Goal: Task Accomplishment & Management: Use online tool/utility

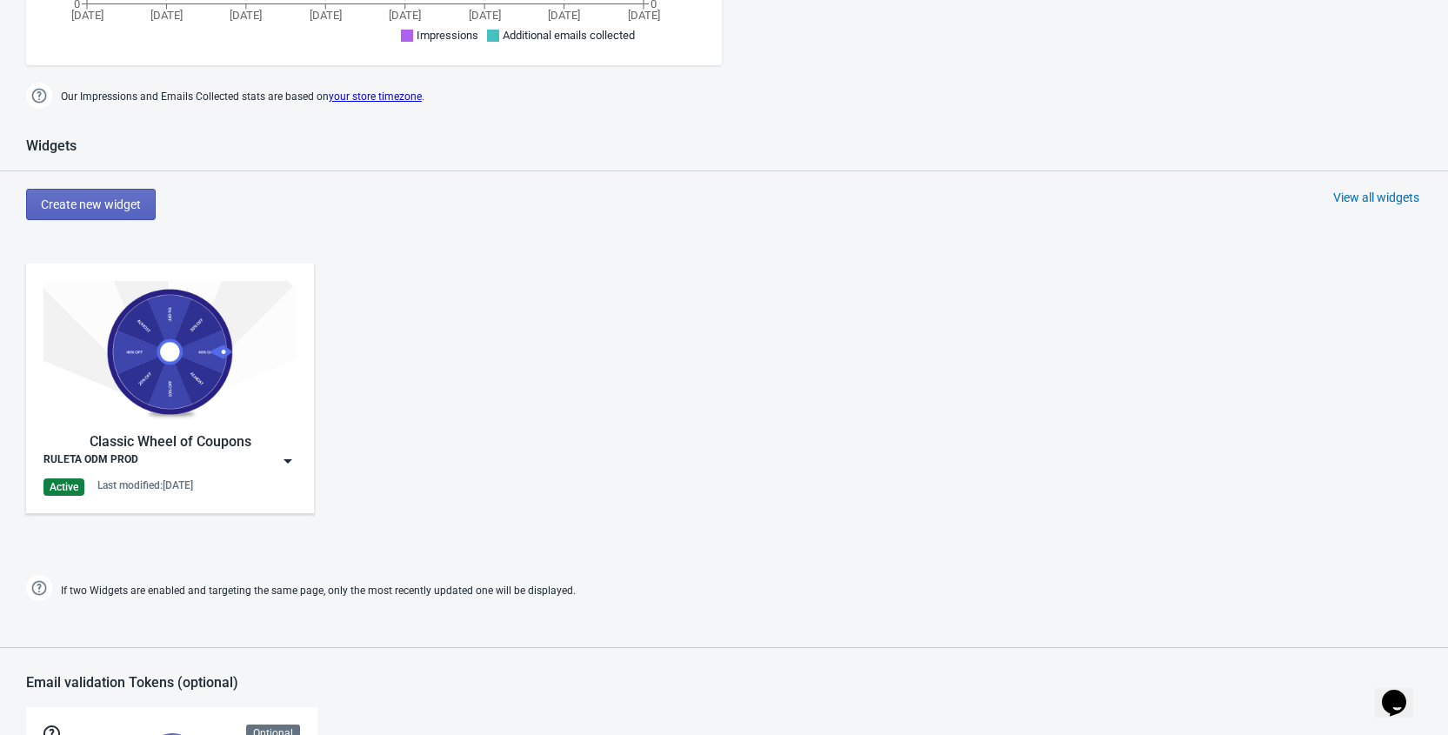
scroll to position [658, 0]
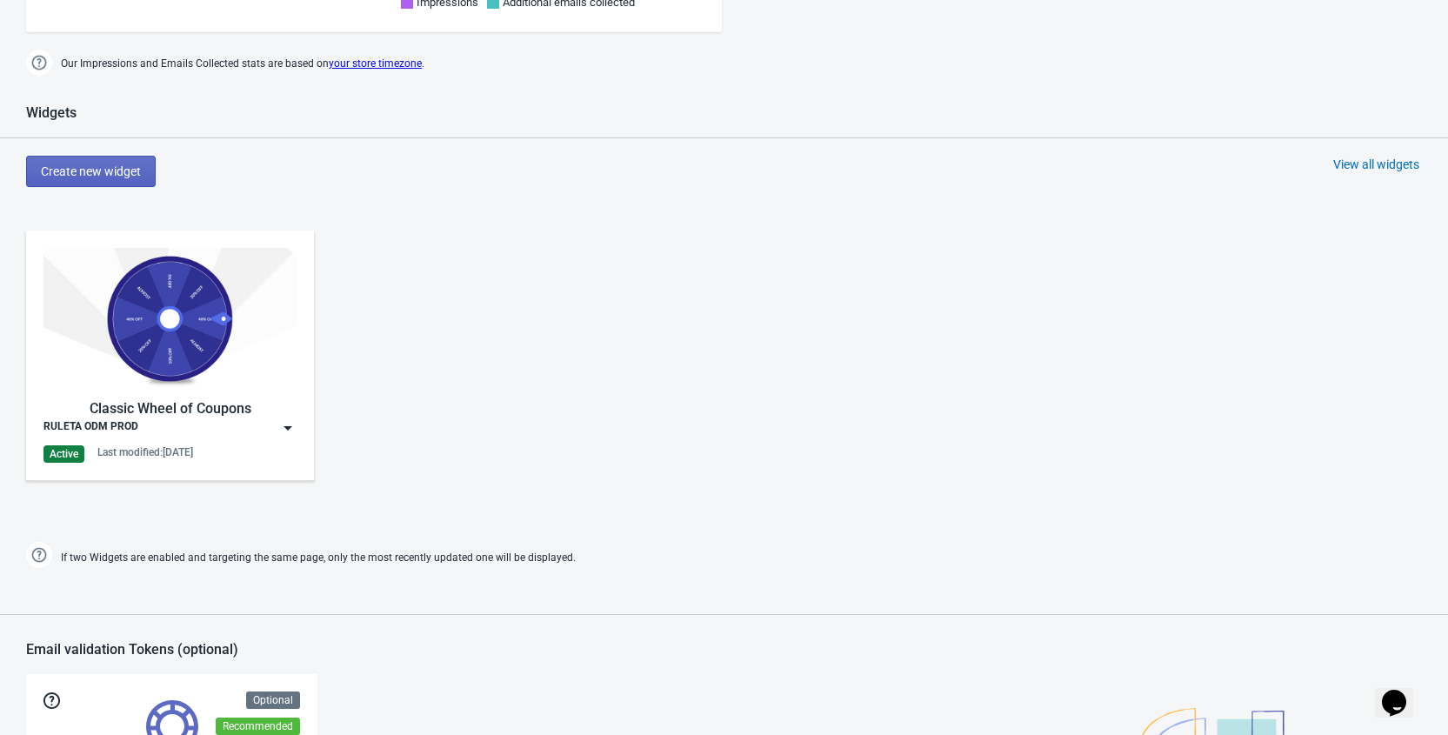
click at [288, 428] on img at bounding box center [287, 427] width 17 height 17
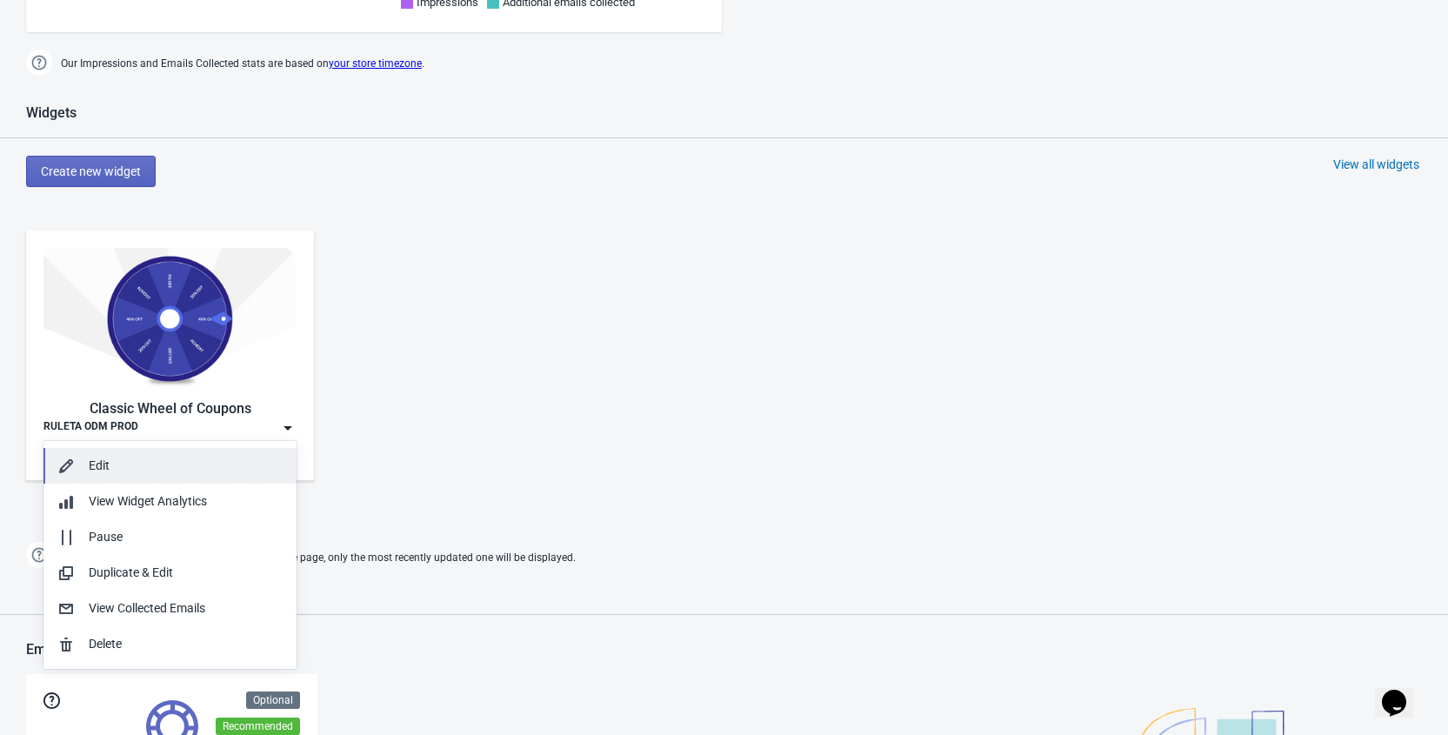
click at [162, 464] on div "Edit" at bounding box center [186, 465] width 194 height 18
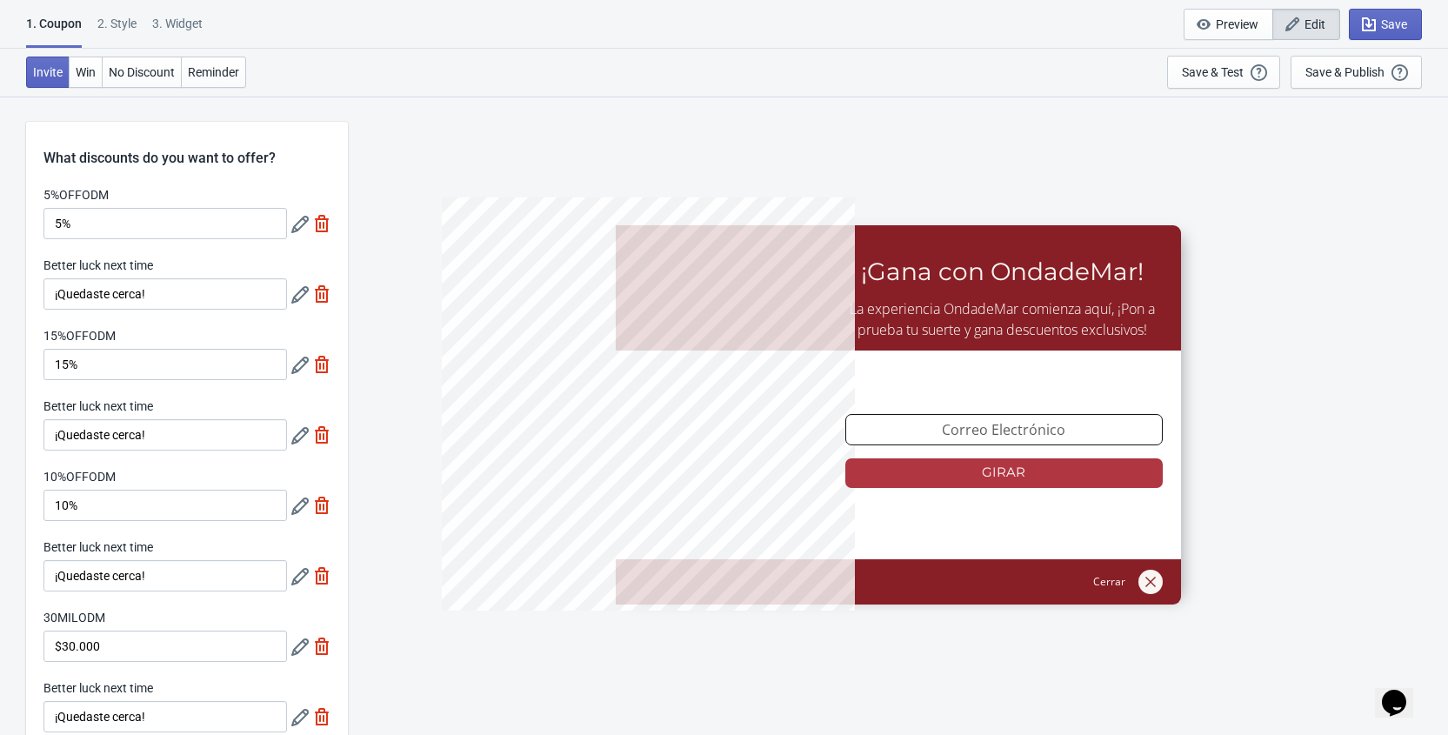
click at [180, 23] on div "3. Widget" at bounding box center [177, 30] width 50 height 30
select select "homepageOnly"
select select "once_per_user"
select select "1"
select select "left"
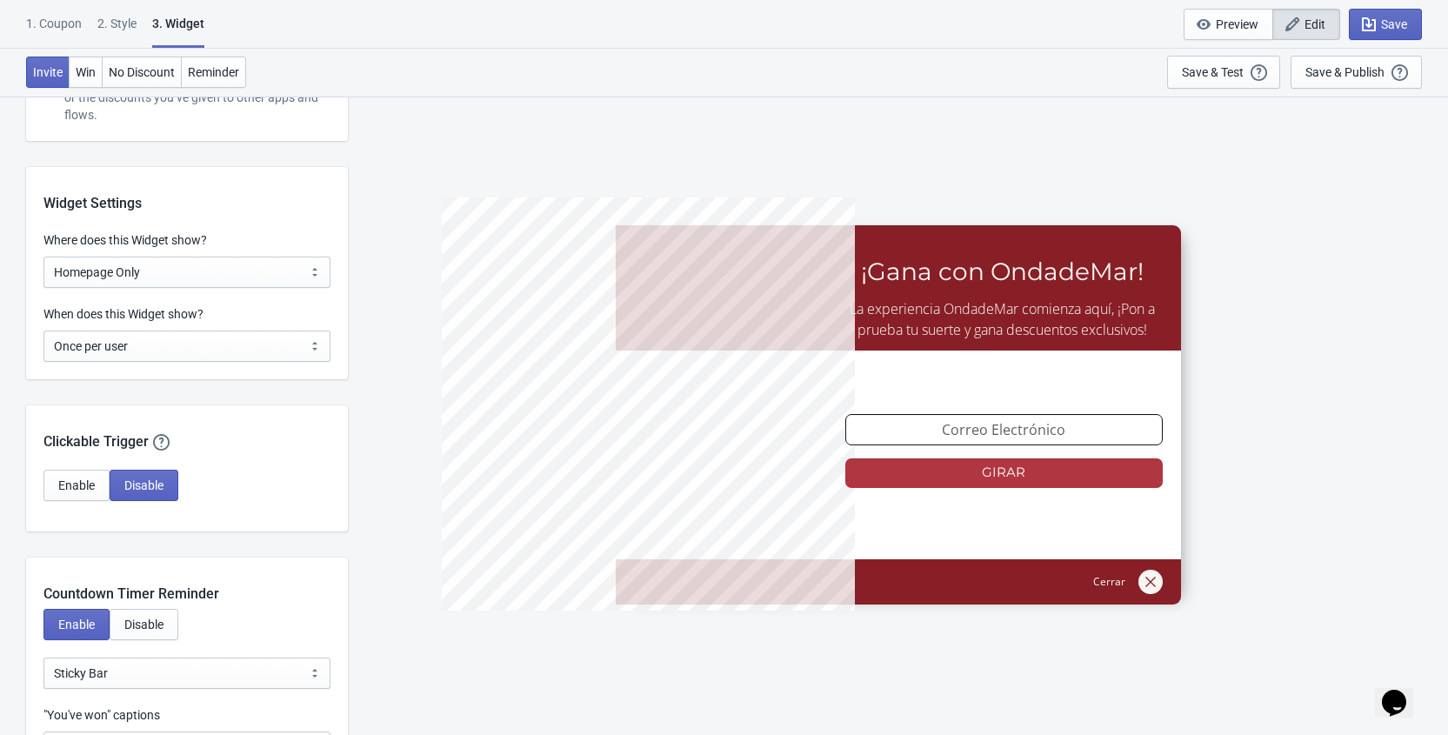
scroll to position [1278, 0]
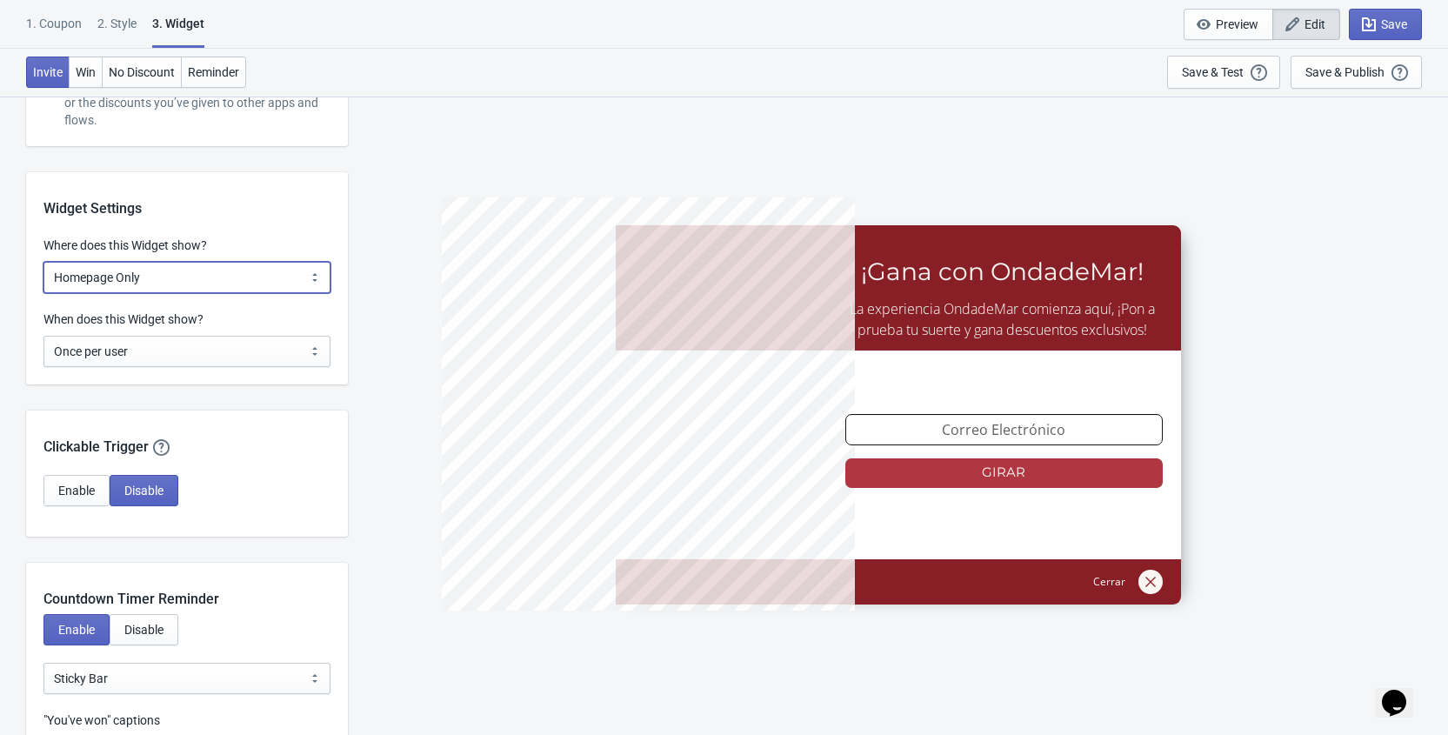
click at [123, 278] on select "All Pages All Product Pages All Blog Pages All Static Pages Specific Product(s)…" at bounding box center [186, 277] width 287 height 31
select select "specificURL"
click at [43, 262] on select "All Pages All Product Pages All Blog Pages All Static Pages Specific Product(s)…" at bounding box center [186, 277] width 287 height 31
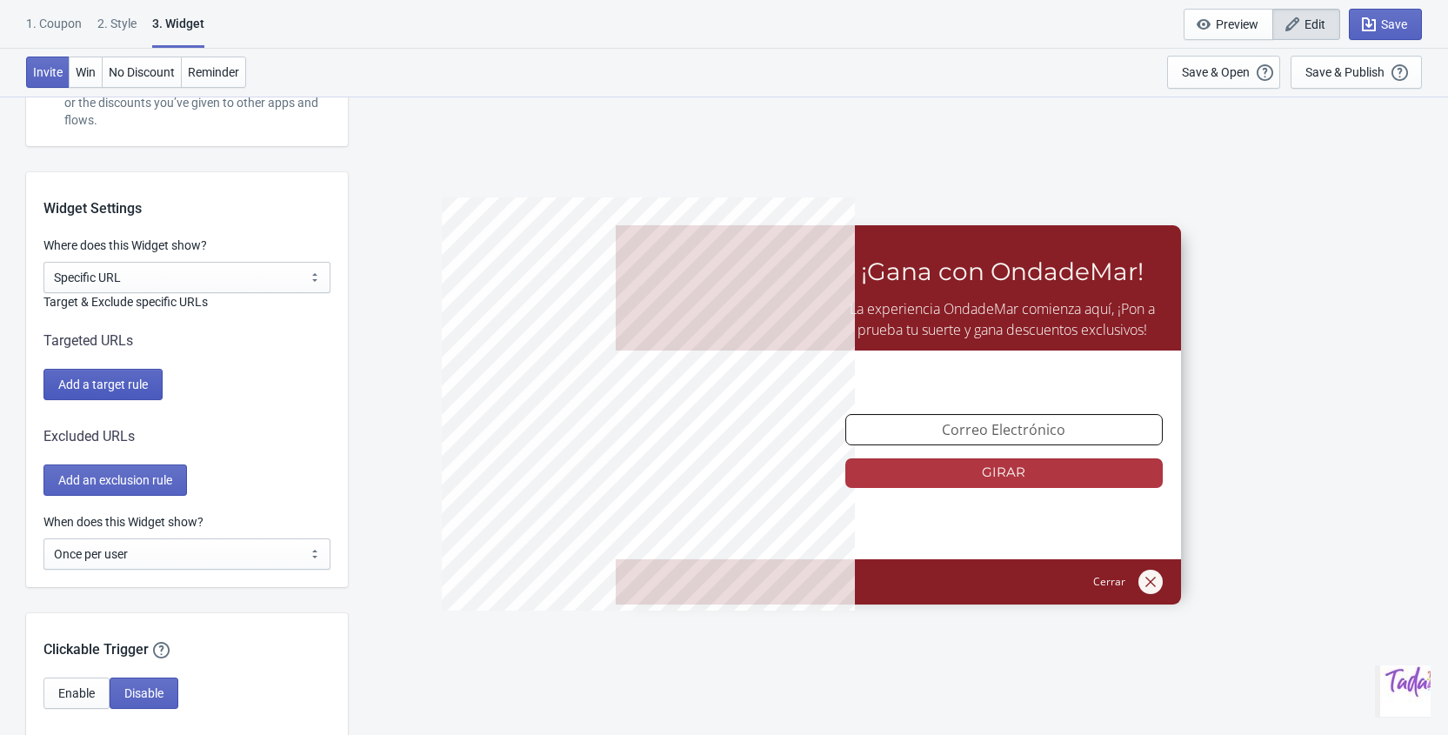
click at [105, 383] on span "Add a target rule" at bounding box center [103, 384] width 90 height 14
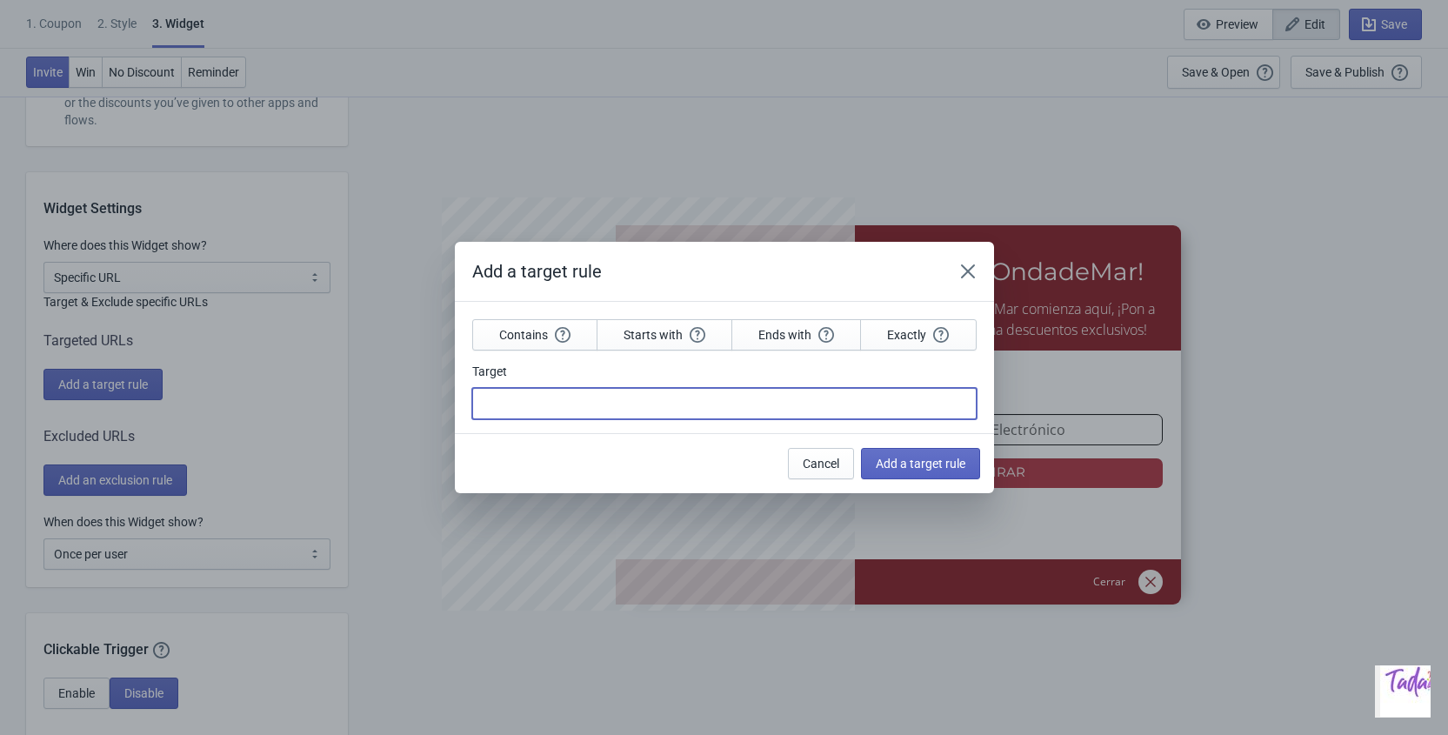
click at [511, 399] on input "Target" at bounding box center [724, 403] width 504 height 31
paste input "[URL][DOMAIN_NAME]"
type input "[URL][DOMAIN_NAME]"
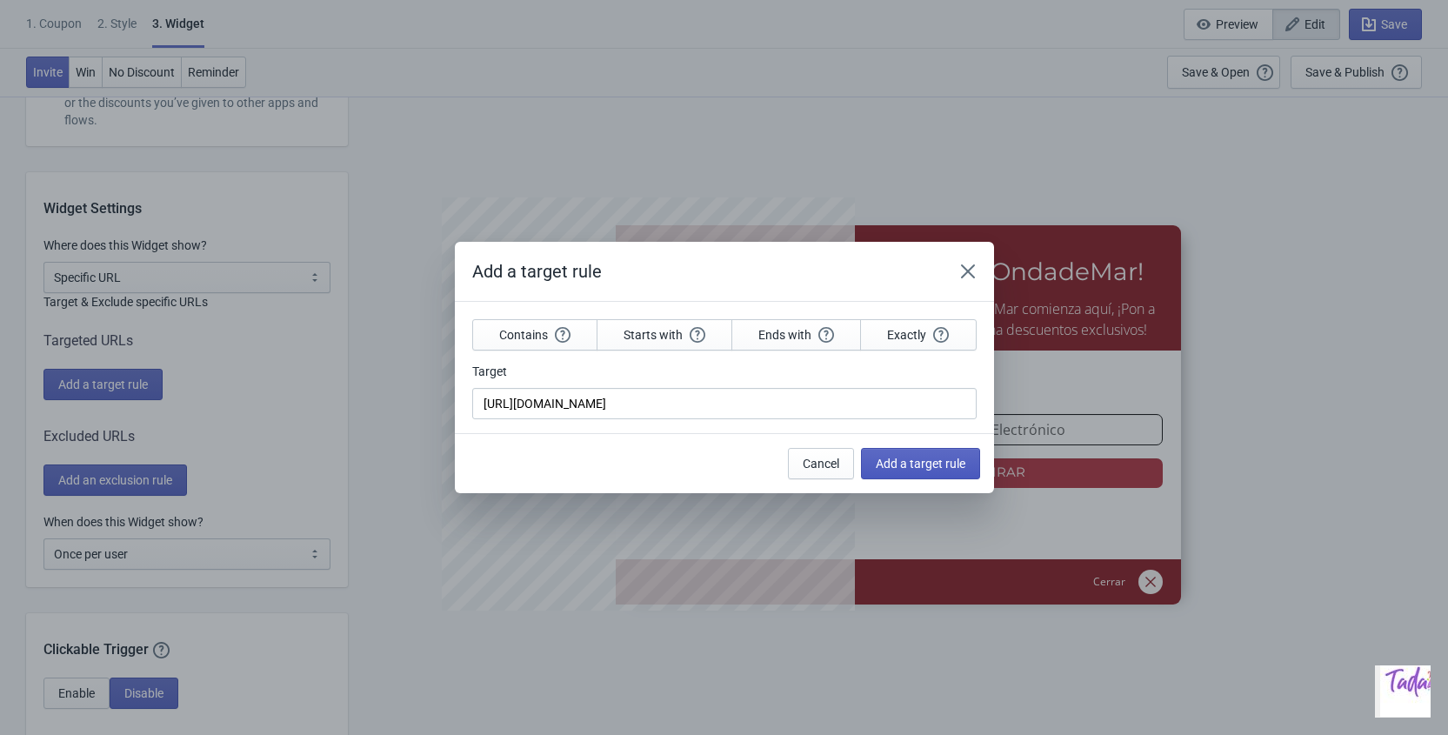
click at [913, 461] on span "Add a target rule" at bounding box center [921, 463] width 90 height 14
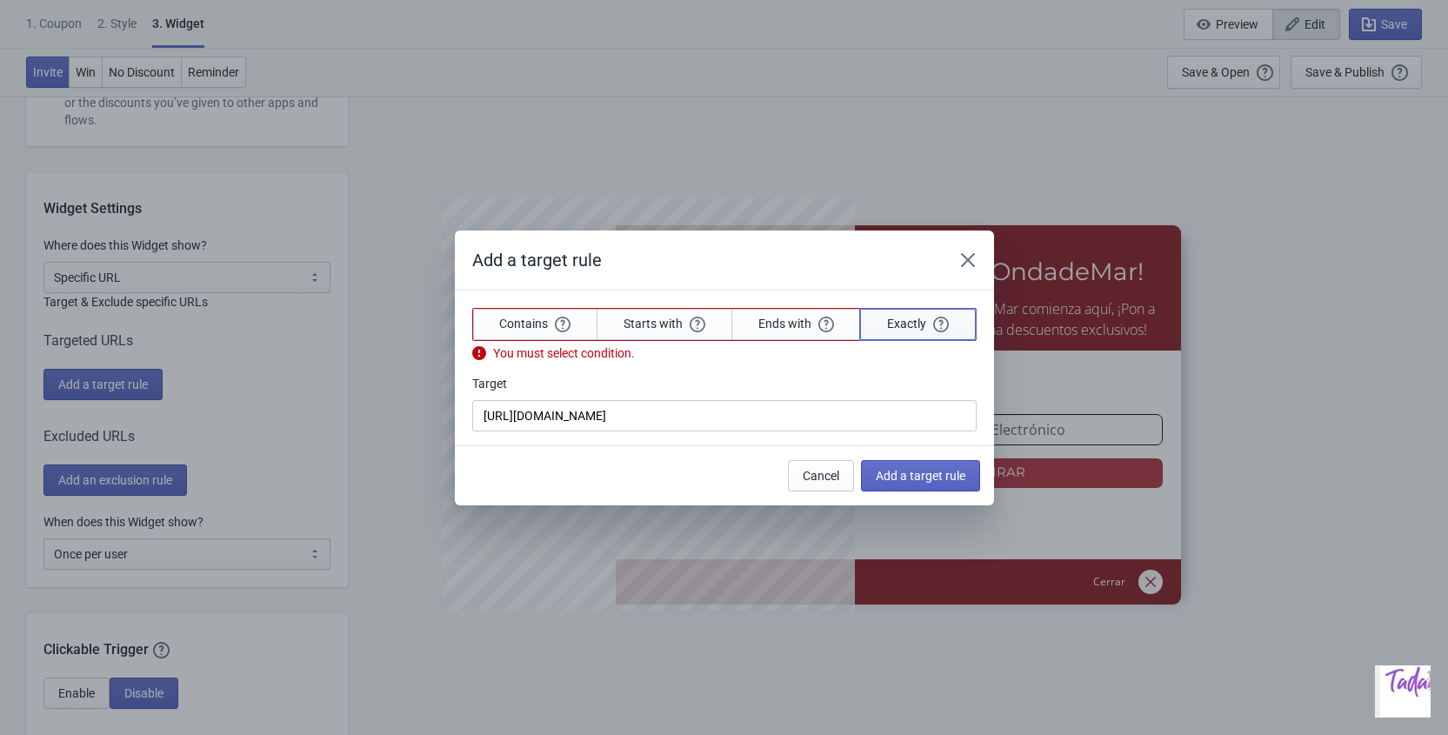
click at [916, 332] on button "Exactly" at bounding box center [918, 324] width 116 height 31
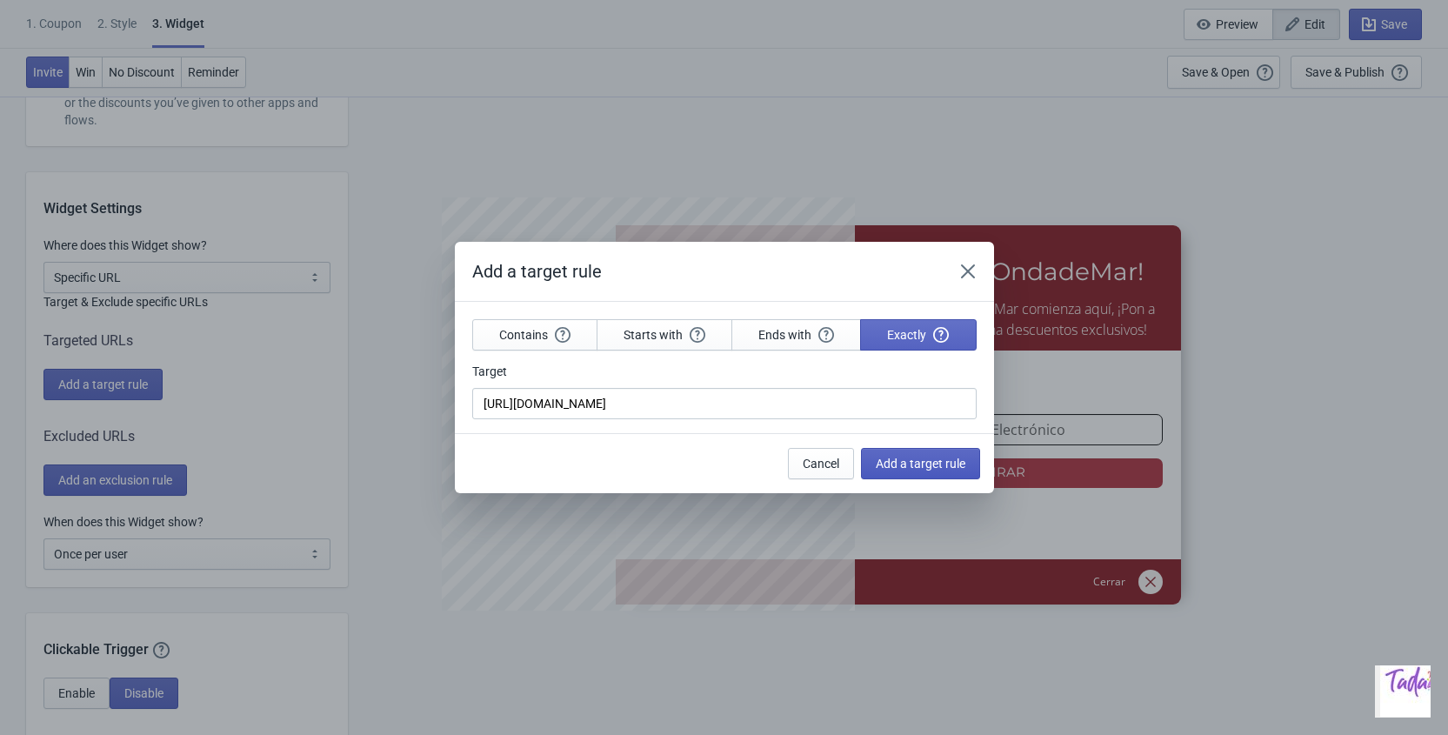
click at [909, 463] on span "Add a target rule" at bounding box center [921, 463] width 90 height 14
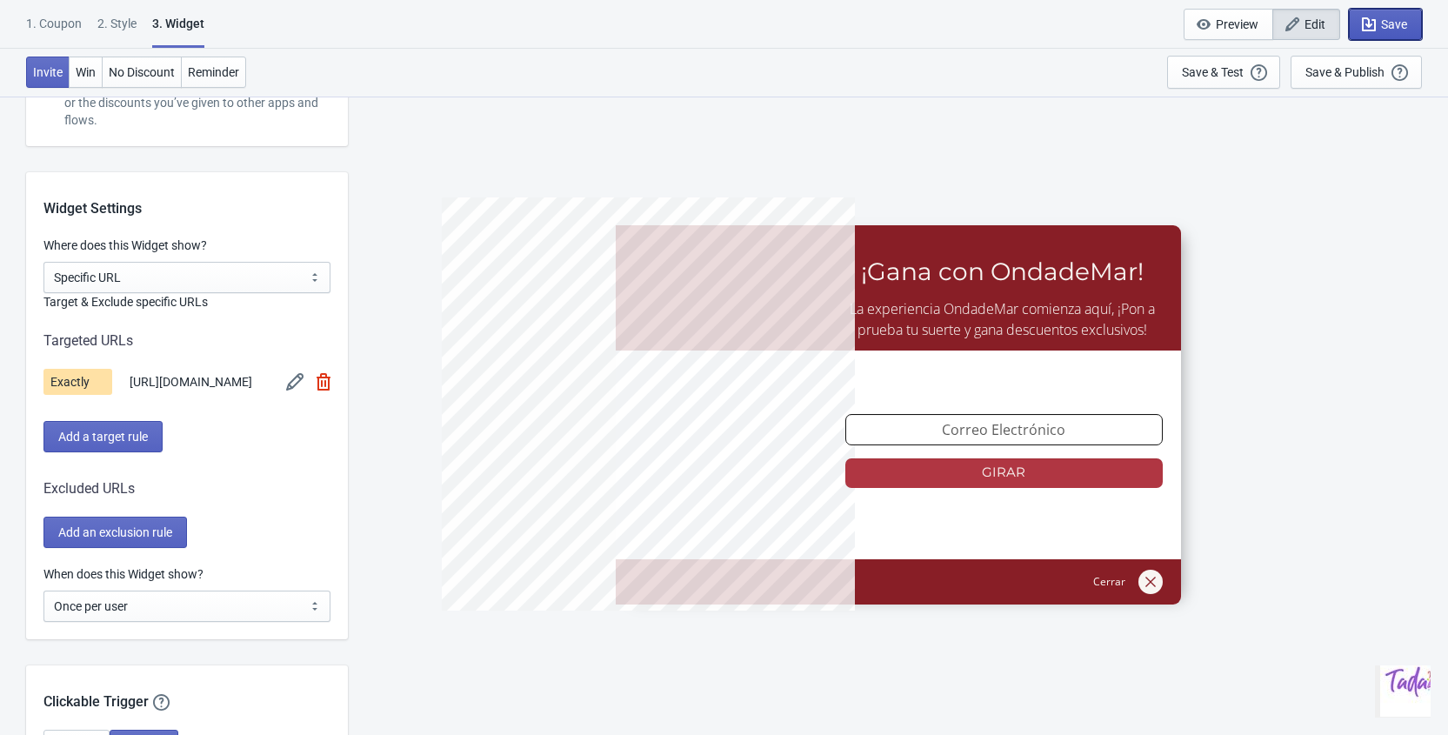
click at [1371, 24] on icon "button" at bounding box center [1368, 24] width 17 height 17
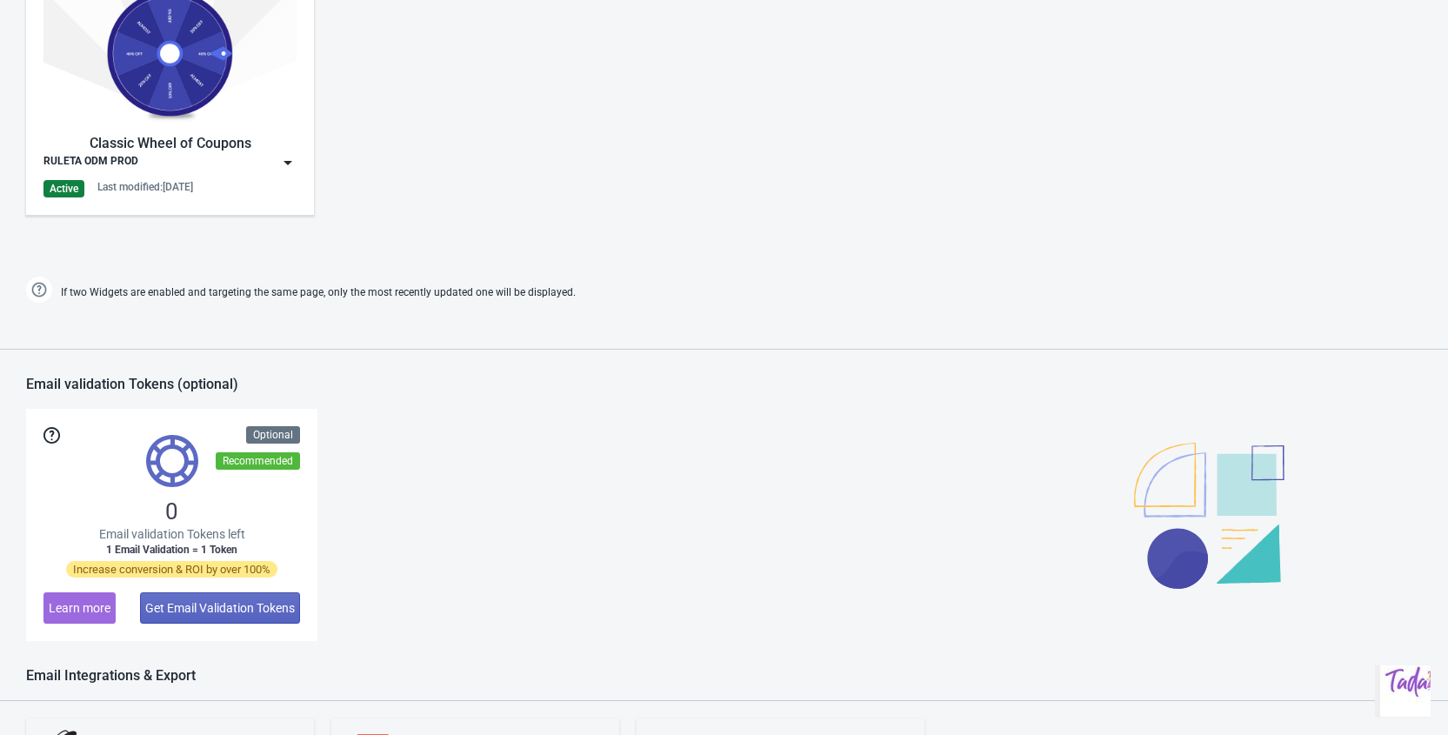
scroll to position [579, 0]
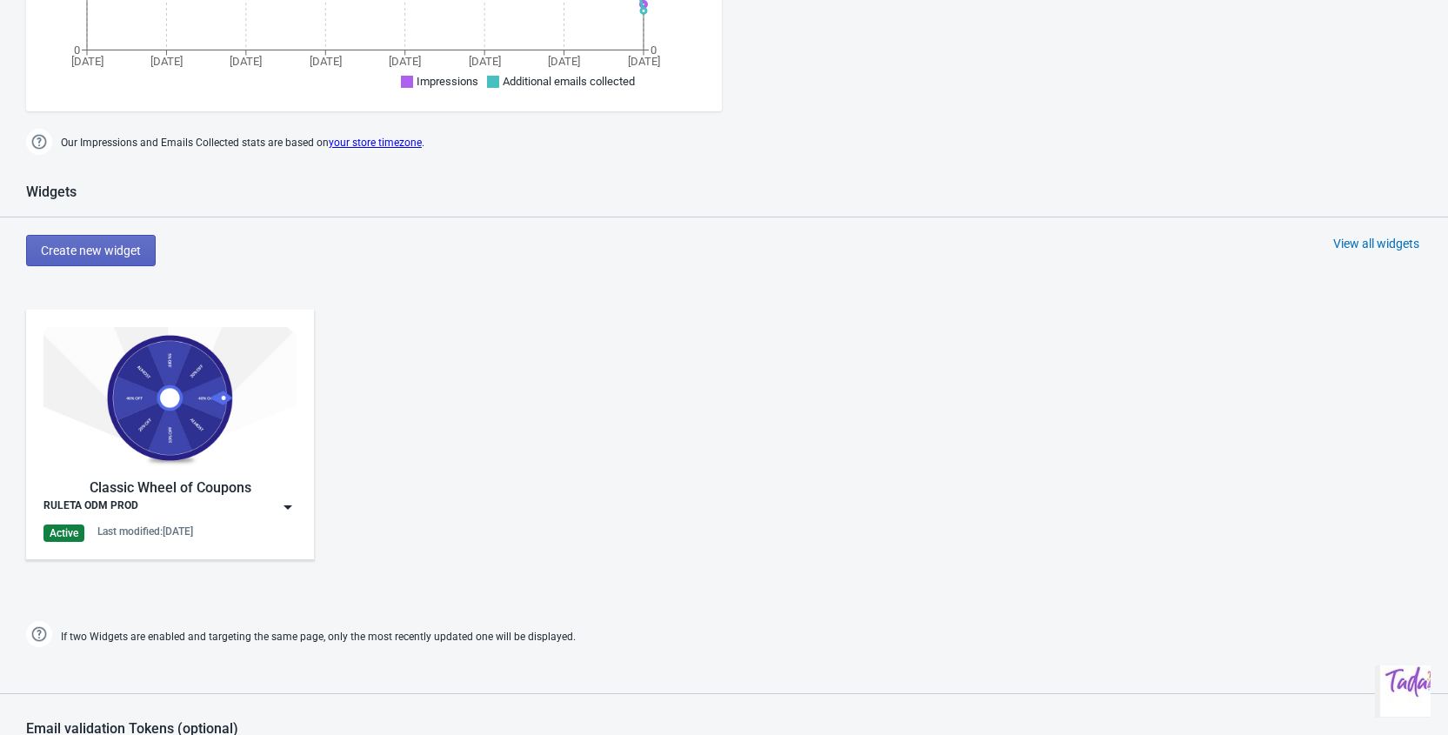
click at [288, 506] on img at bounding box center [287, 506] width 17 height 17
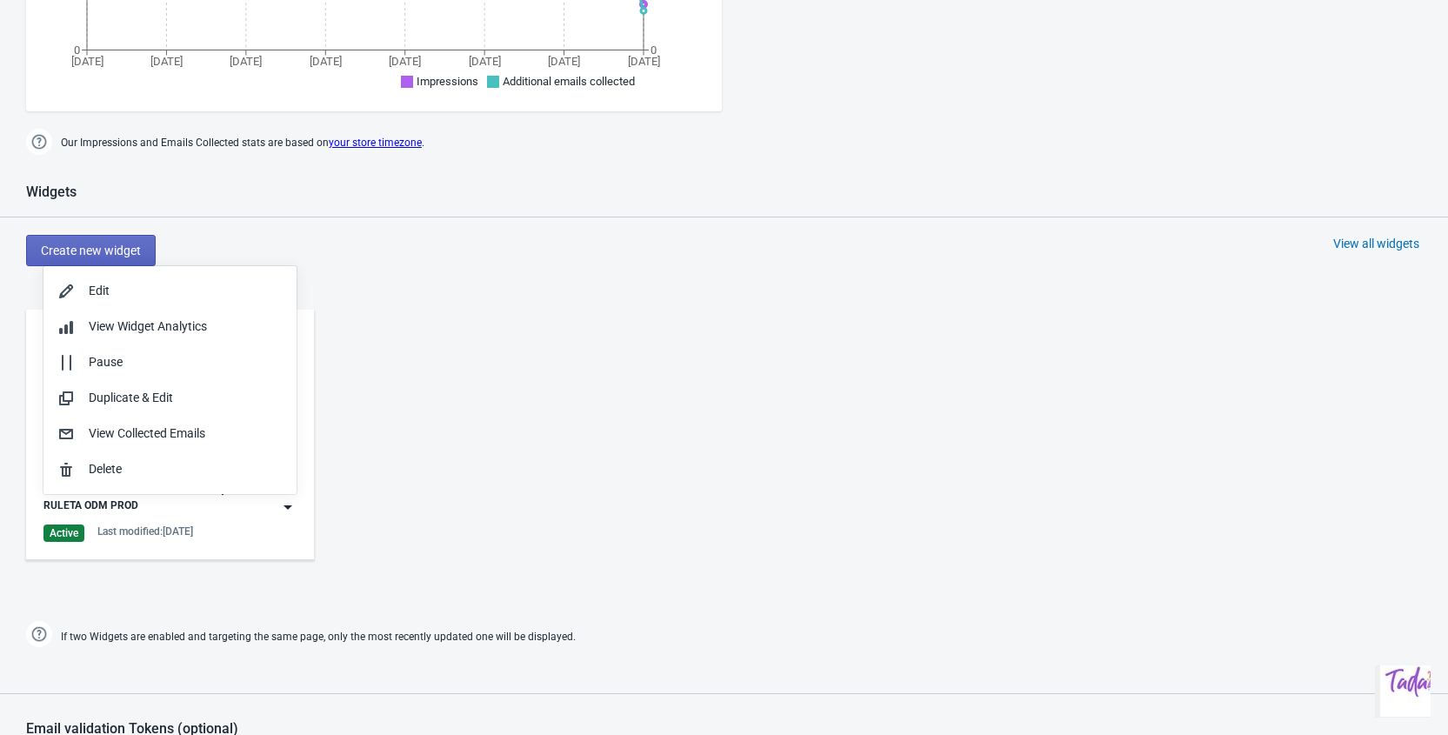
click at [288, 506] on img at bounding box center [287, 506] width 17 height 17
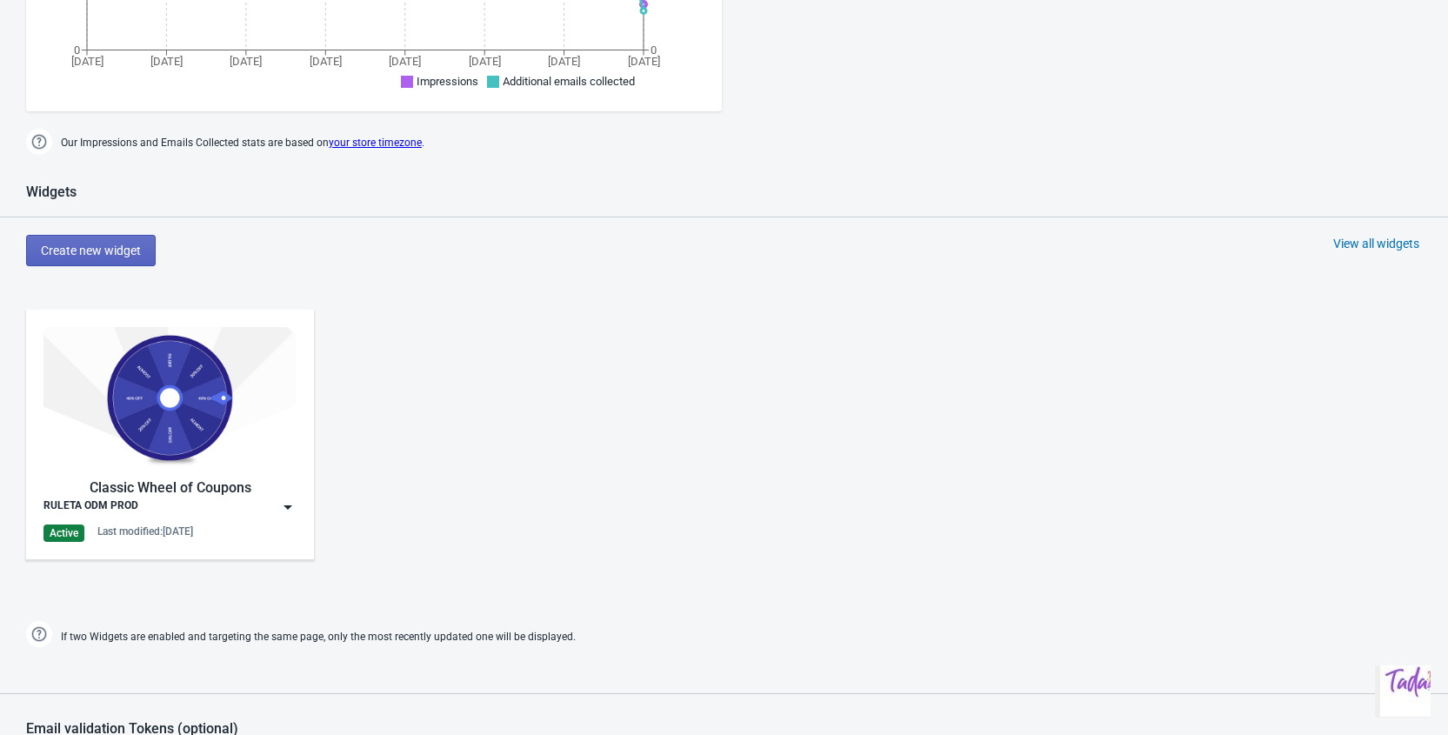
click at [288, 506] on img at bounding box center [287, 506] width 17 height 17
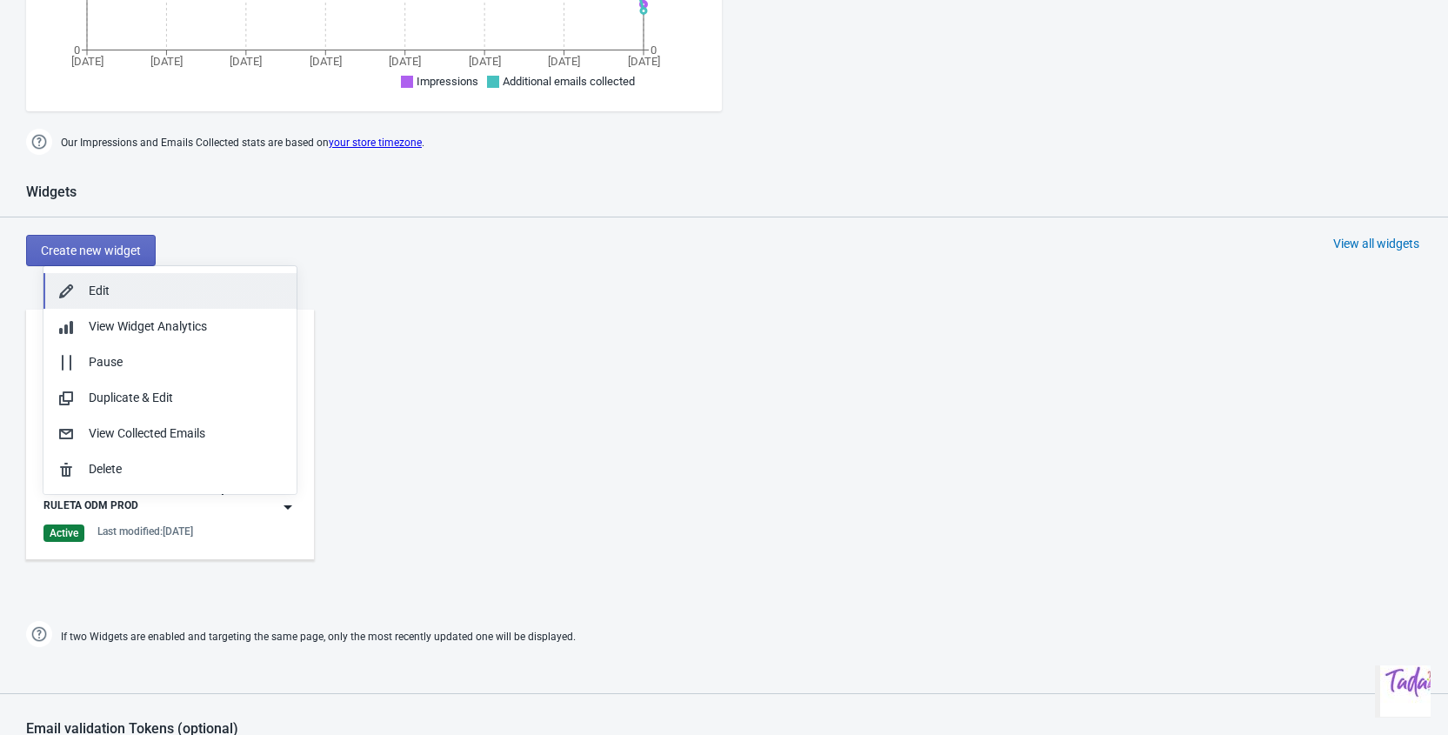
click at [101, 279] on button "Edit" at bounding box center [169, 291] width 253 height 36
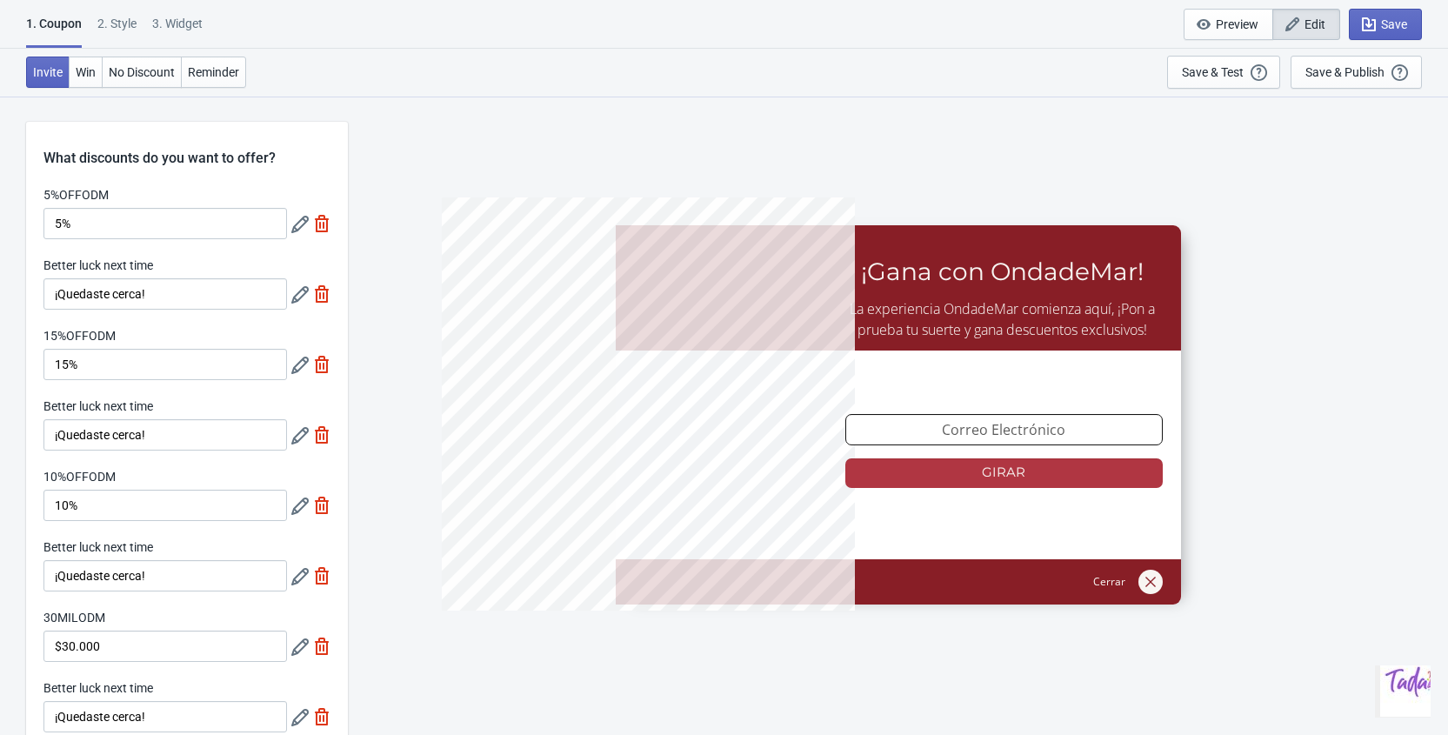
click at [200, 30] on div "3. Widget" at bounding box center [177, 30] width 50 height 30
select select "specificURL"
select select "once_per_user"
select select "1"
select select "left"
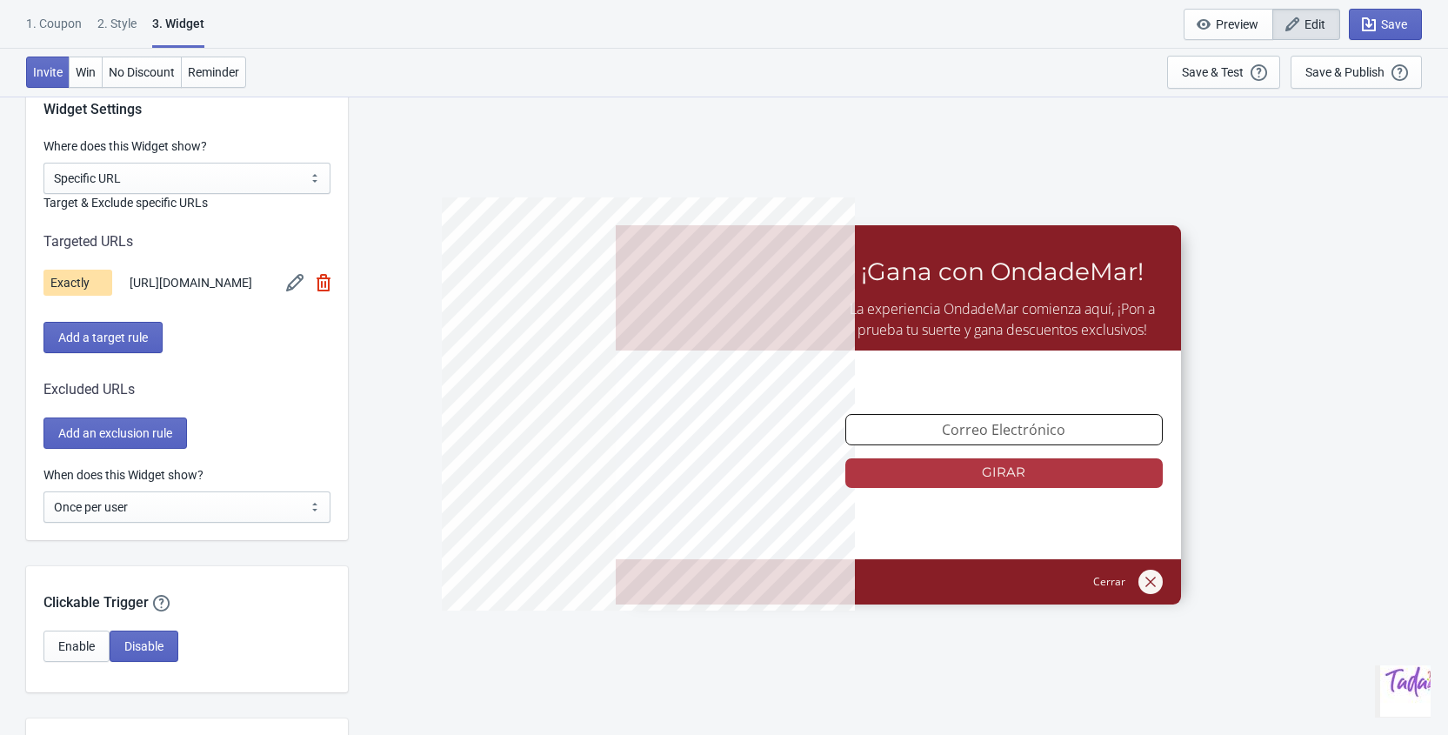
scroll to position [1381, 0]
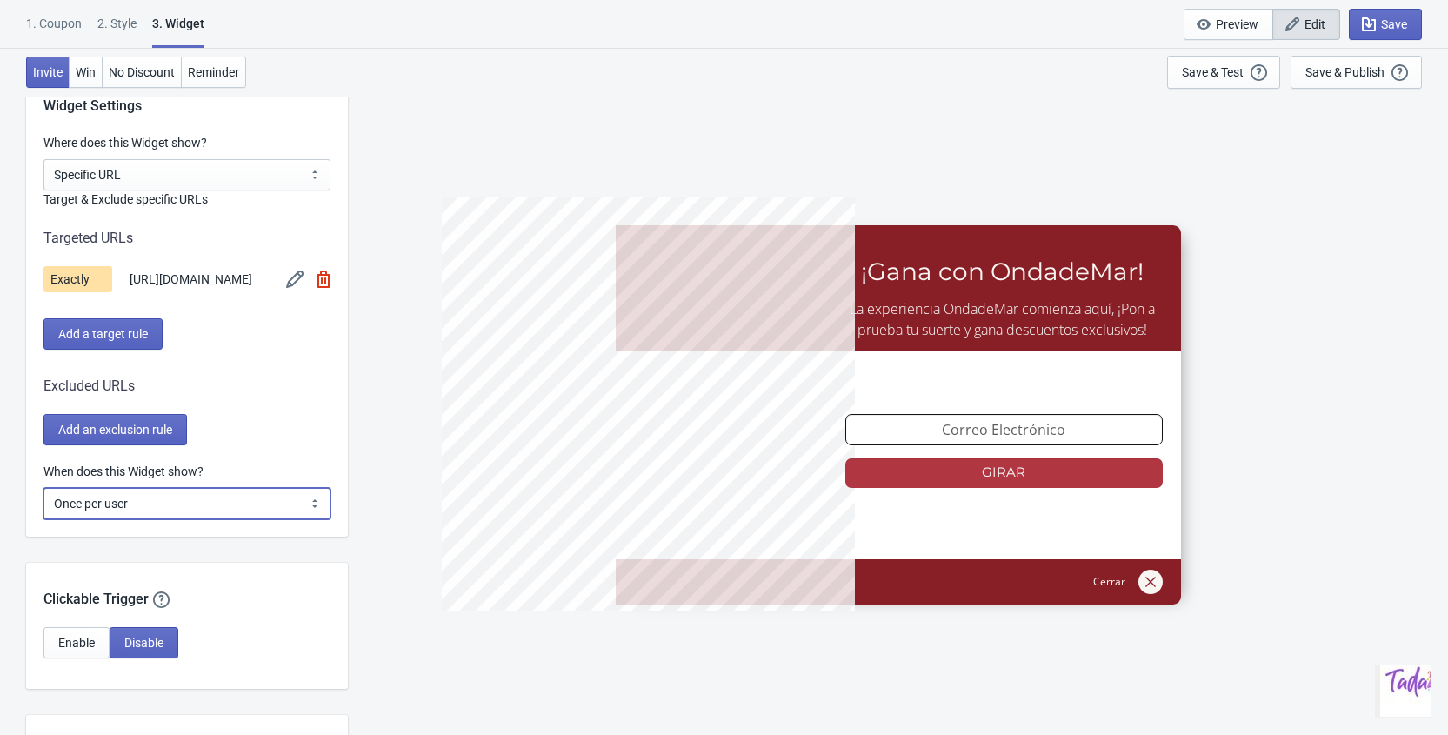
click at [126, 519] on select "Every new visit of page Once every period of time Once per visitor session (Rec…" at bounding box center [186, 503] width 287 height 31
select select "every"
click at [43, 497] on select "Every new visit of page Once every period of time Once per visitor session (Rec…" at bounding box center [186, 503] width 287 height 31
click at [1375, 28] on icon "button" at bounding box center [1368, 24] width 17 height 17
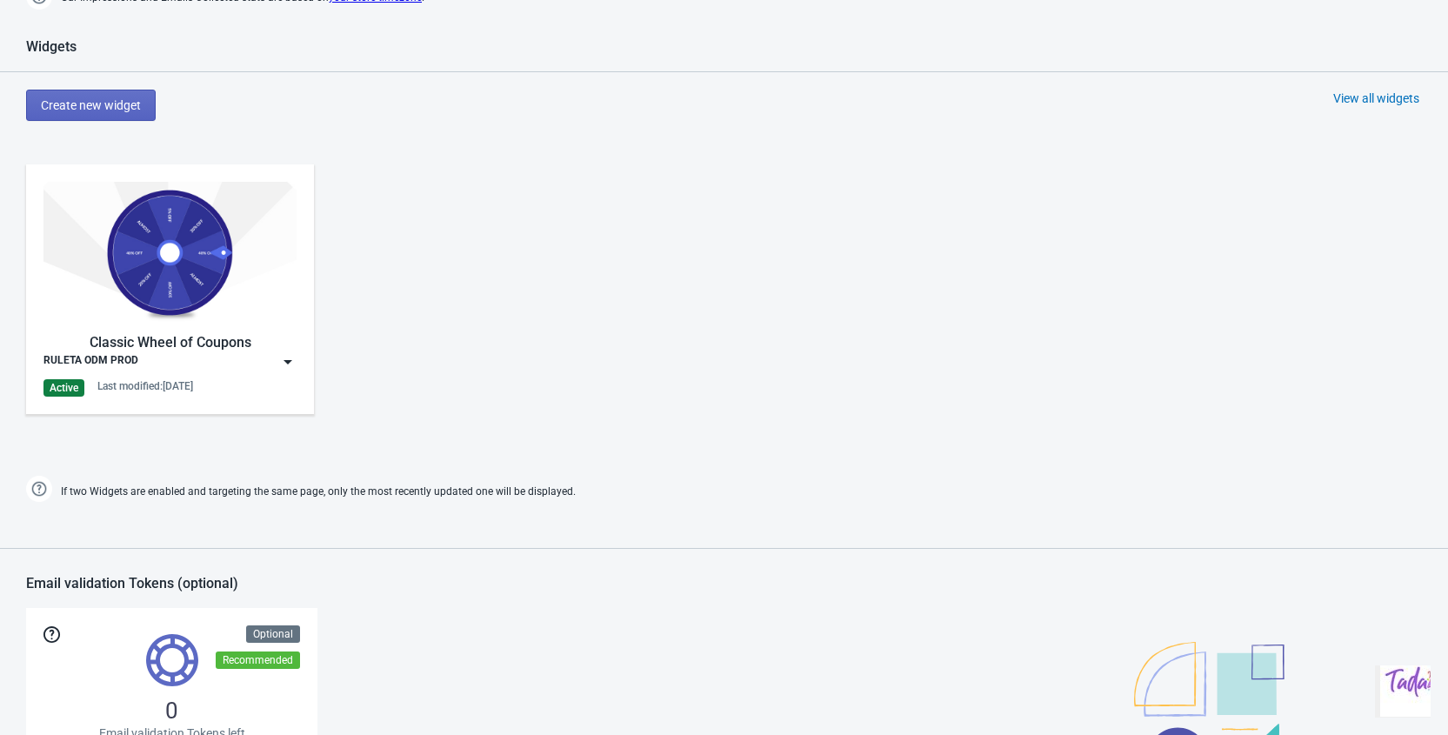
scroll to position [665, 0]
